Goal: Task Accomplishment & Management: Use online tool/utility

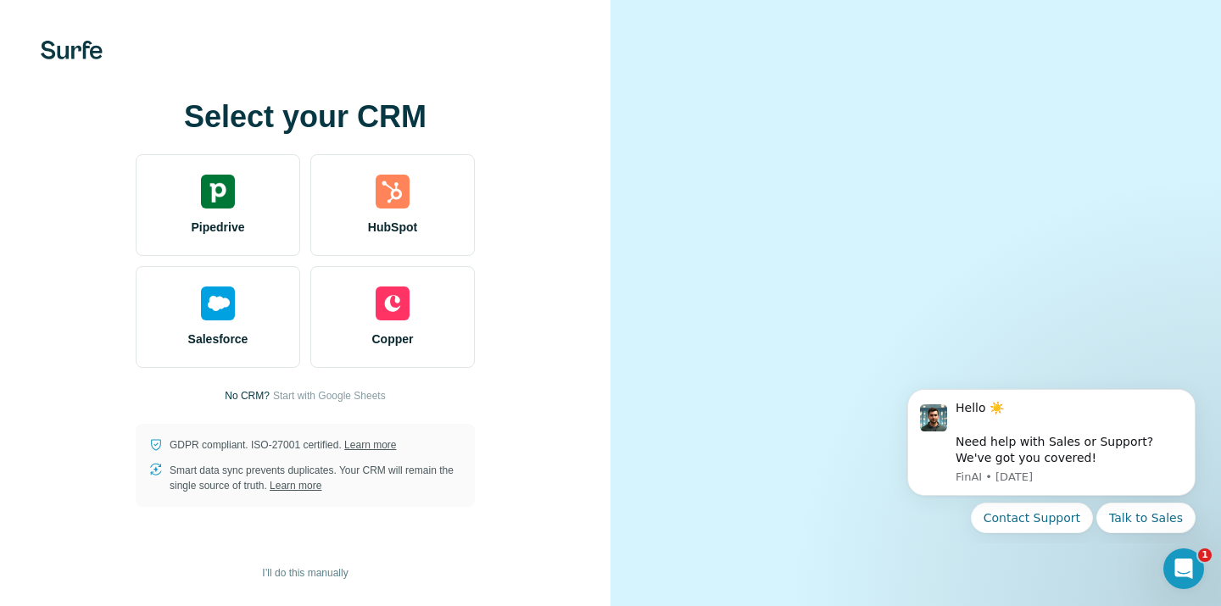
click at [1152, 199] on video at bounding box center [916, 304] width 516 height 258
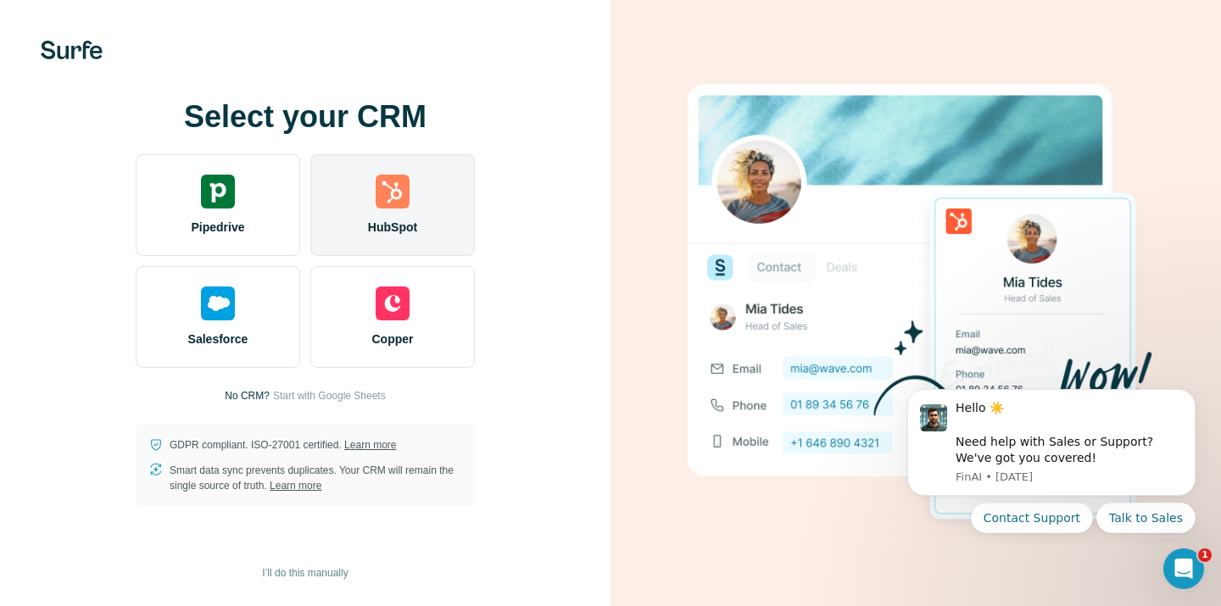
click at [390, 231] on span "HubSpot" at bounding box center [392, 227] width 49 height 17
click at [389, 216] on div "HubSpot" at bounding box center [392, 205] width 165 height 102
